Goal: Book appointment/travel/reservation

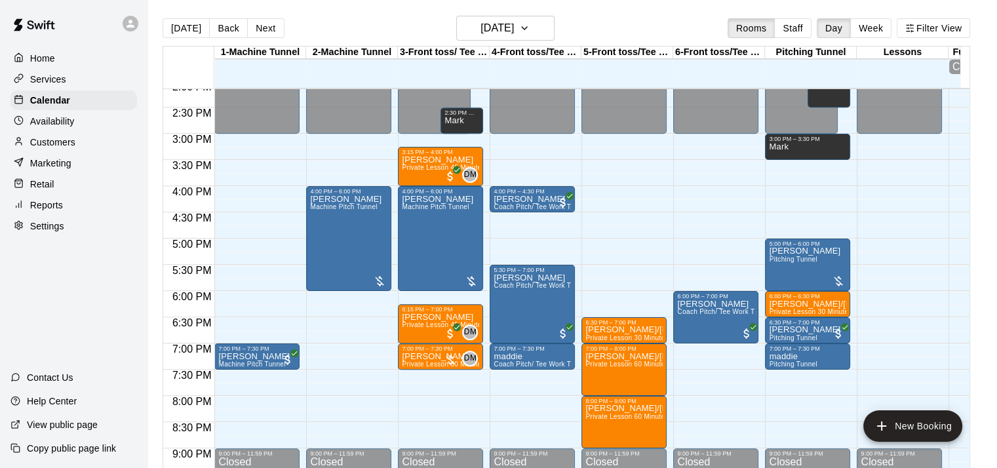
scroll to position [744, 0]
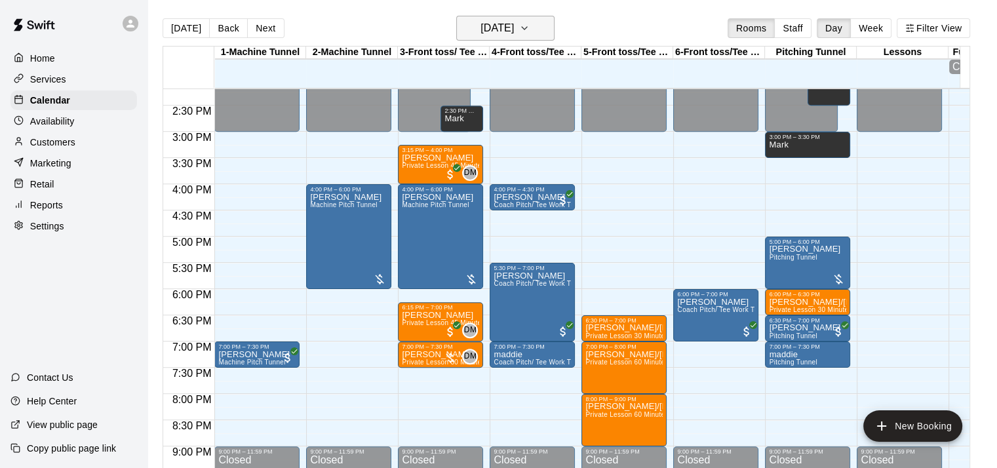
click at [530, 27] on icon "button" at bounding box center [524, 28] width 10 height 16
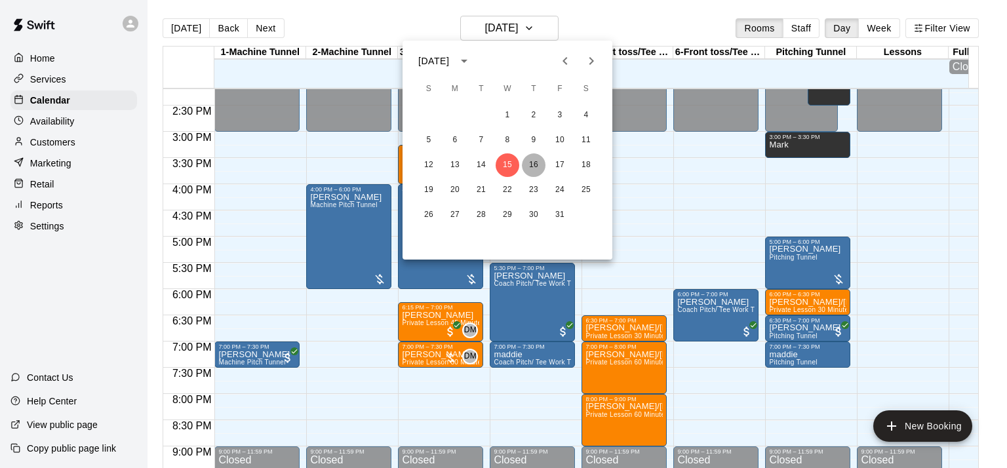
click at [536, 167] on button "16" at bounding box center [534, 165] width 24 height 24
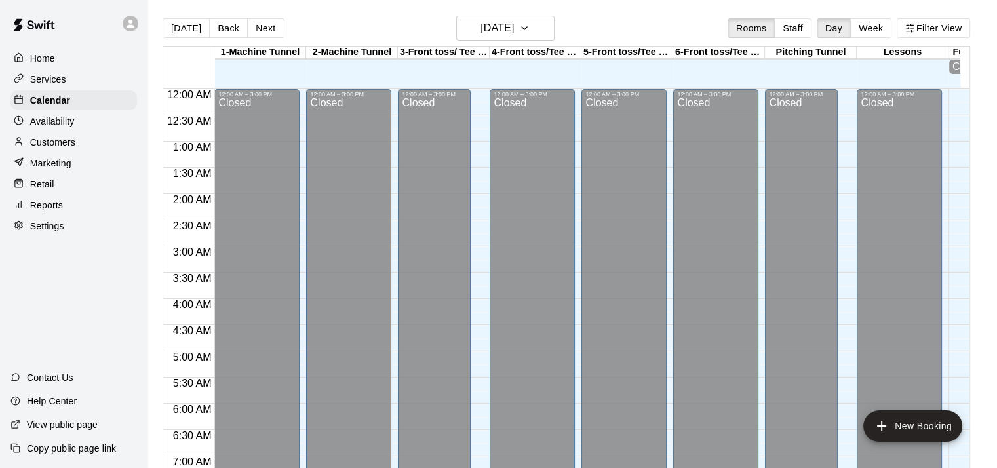
scroll to position [431, 0]
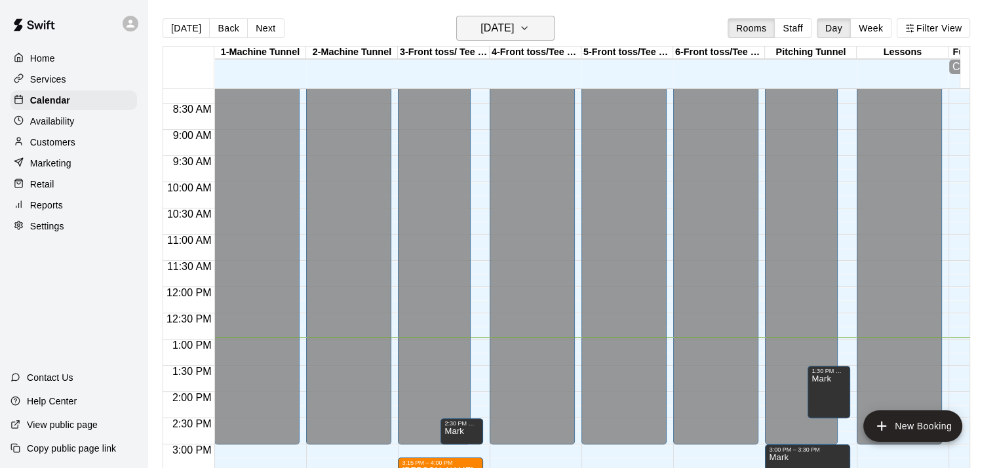
click at [545, 26] on button "[DATE]" at bounding box center [505, 28] width 98 height 25
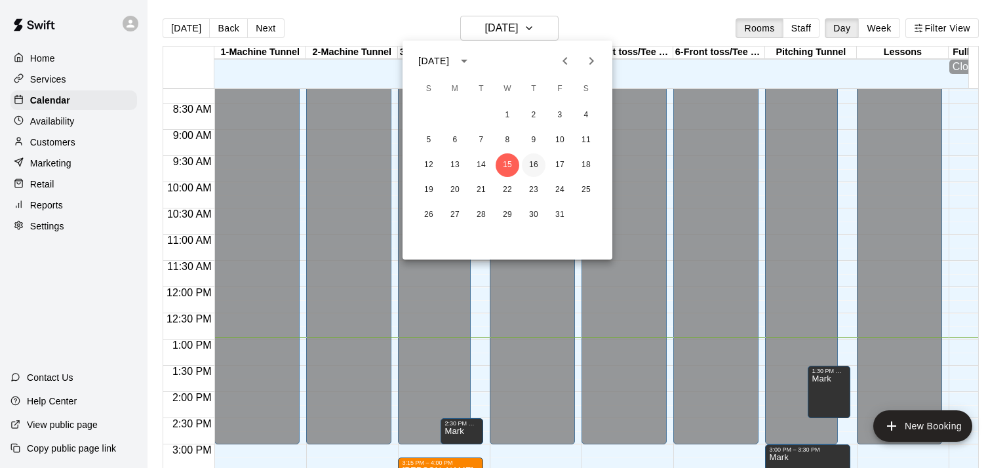
click at [532, 167] on button "16" at bounding box center [534, 165] width 24 height 24
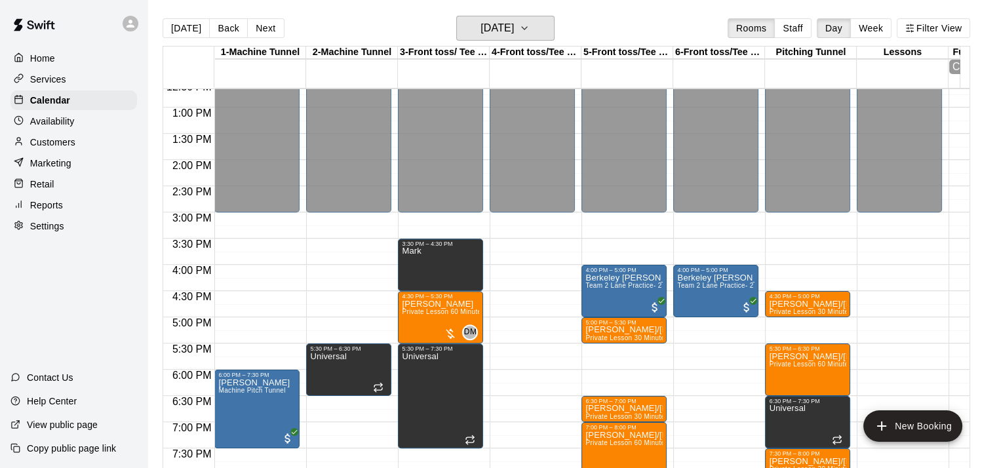
scroll to position [665, 0]
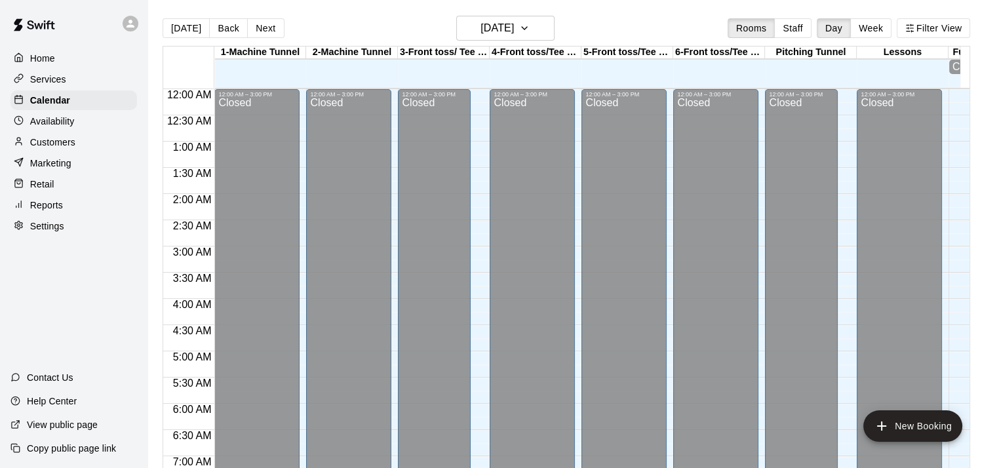
scroll to position [431, 0]
